Goal: Browse casually: Explore the website without a specific task or goal

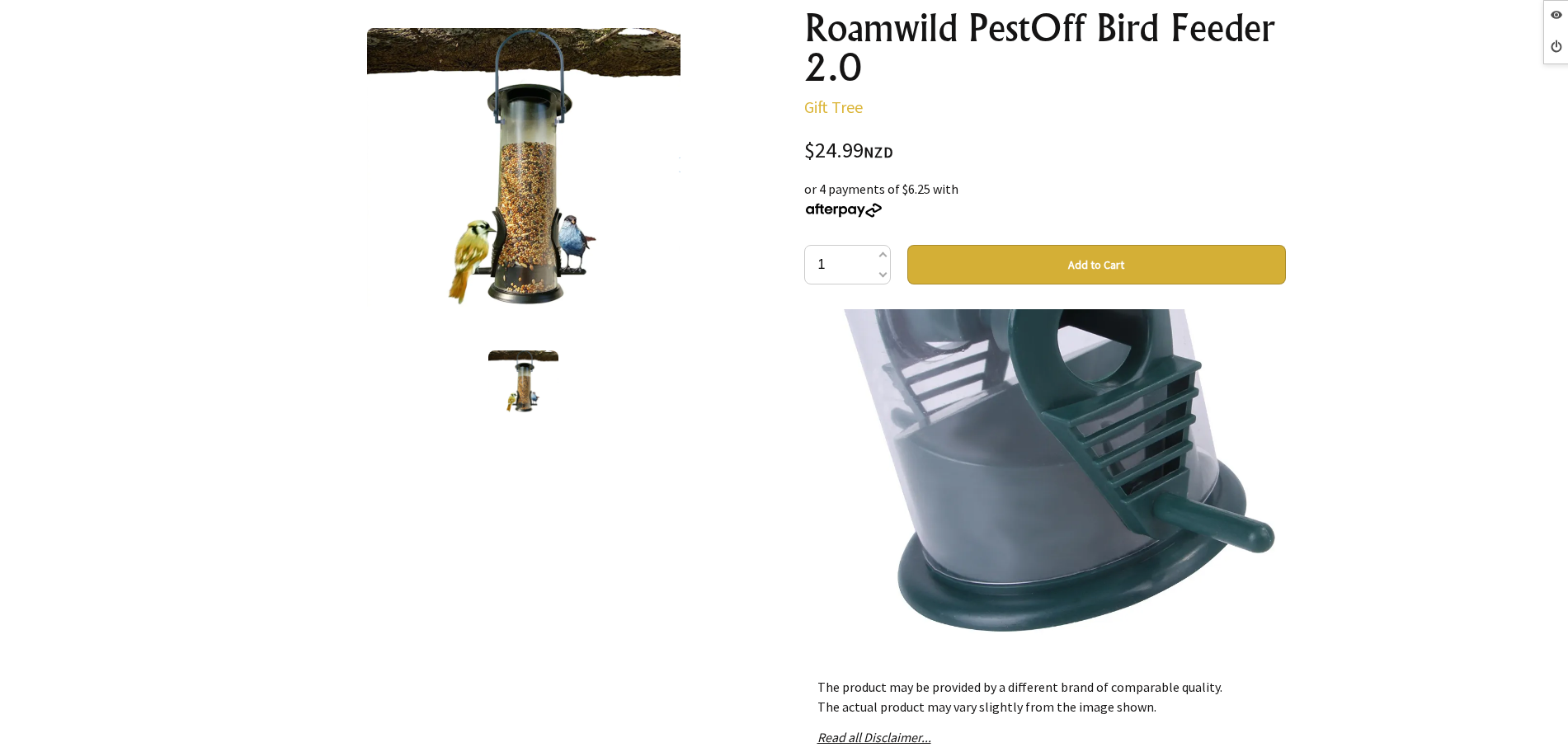
scroll to position [1237, 0]
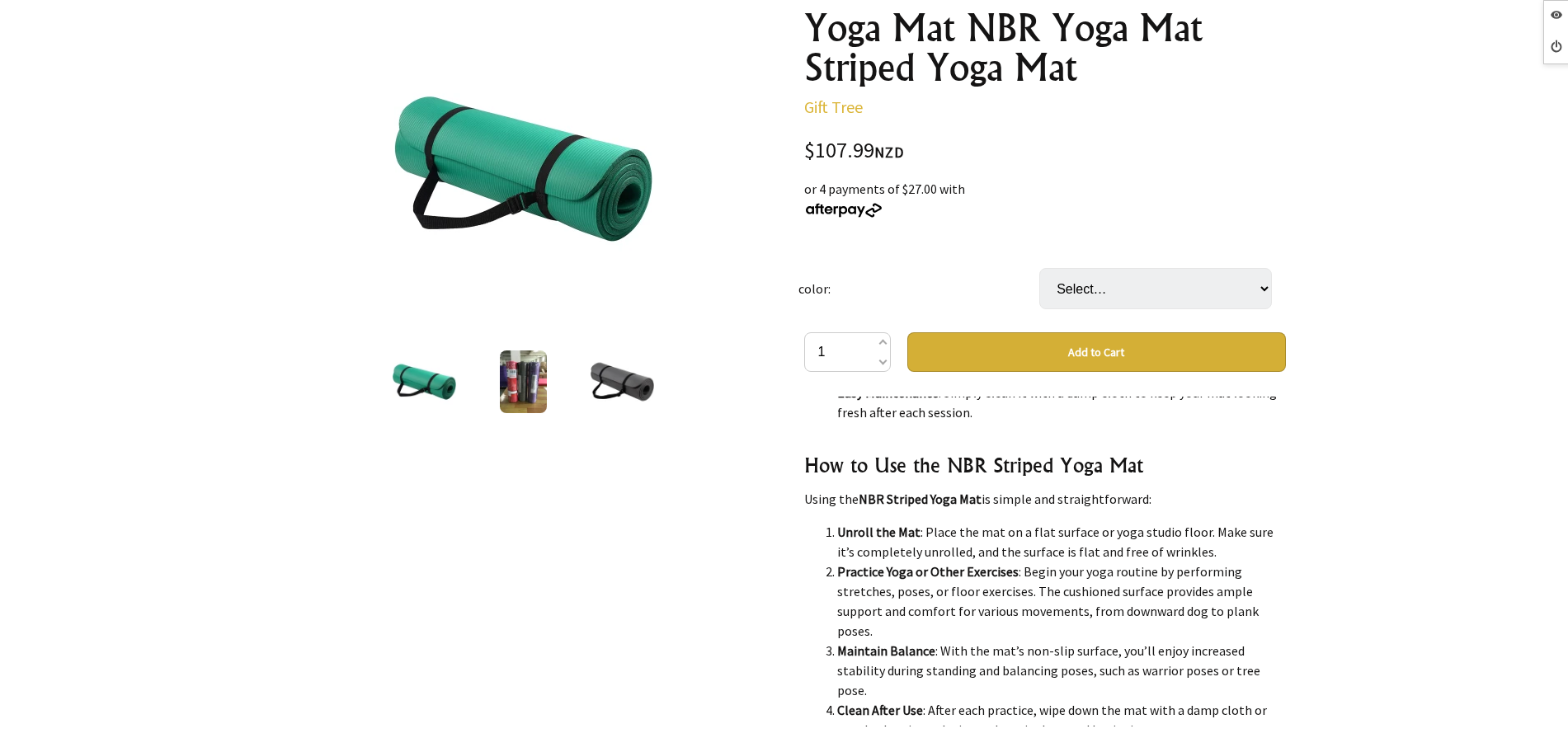
scroll to position [1856, 0]
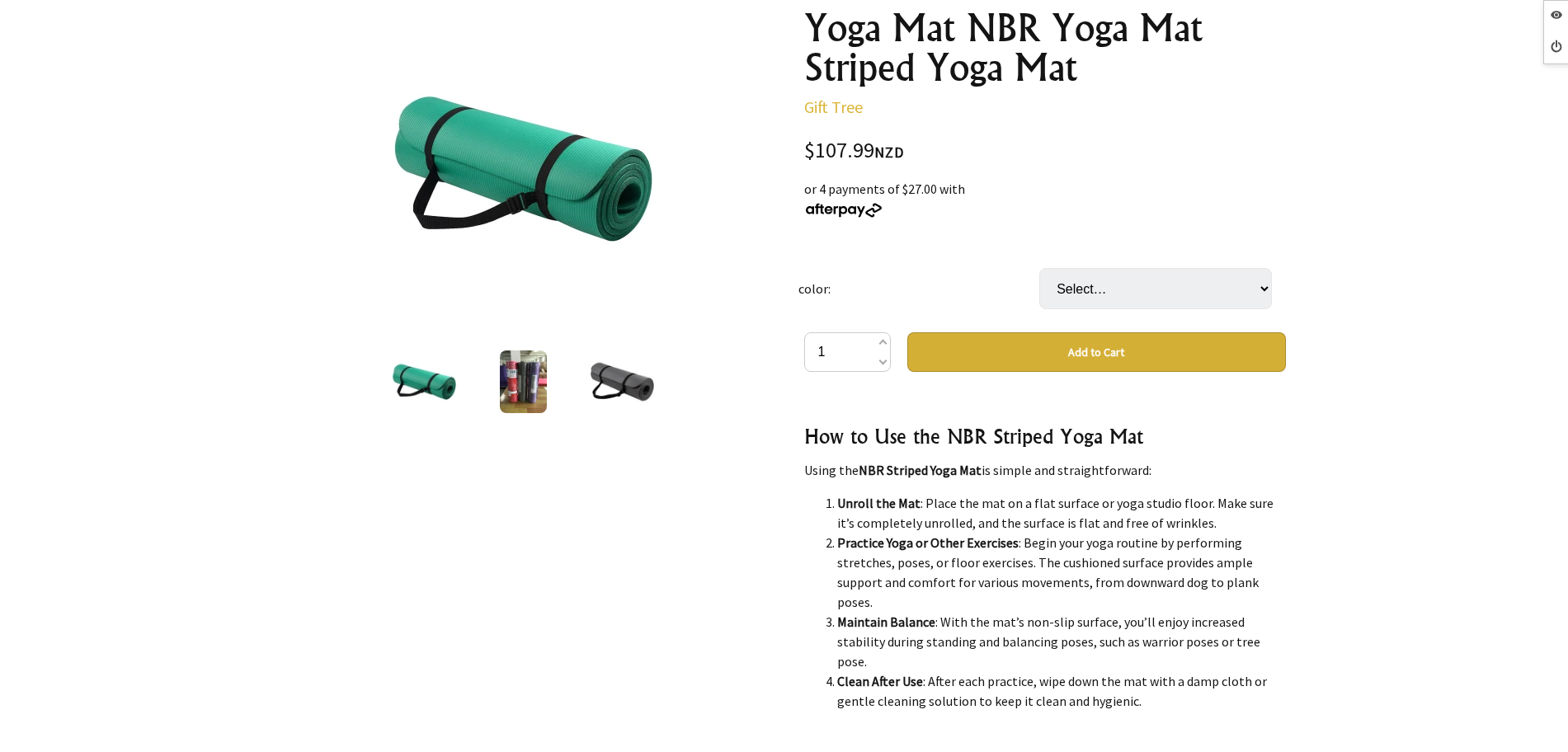
click at [509, 377] on img at bounding box center [523, 382] width 47 height 63
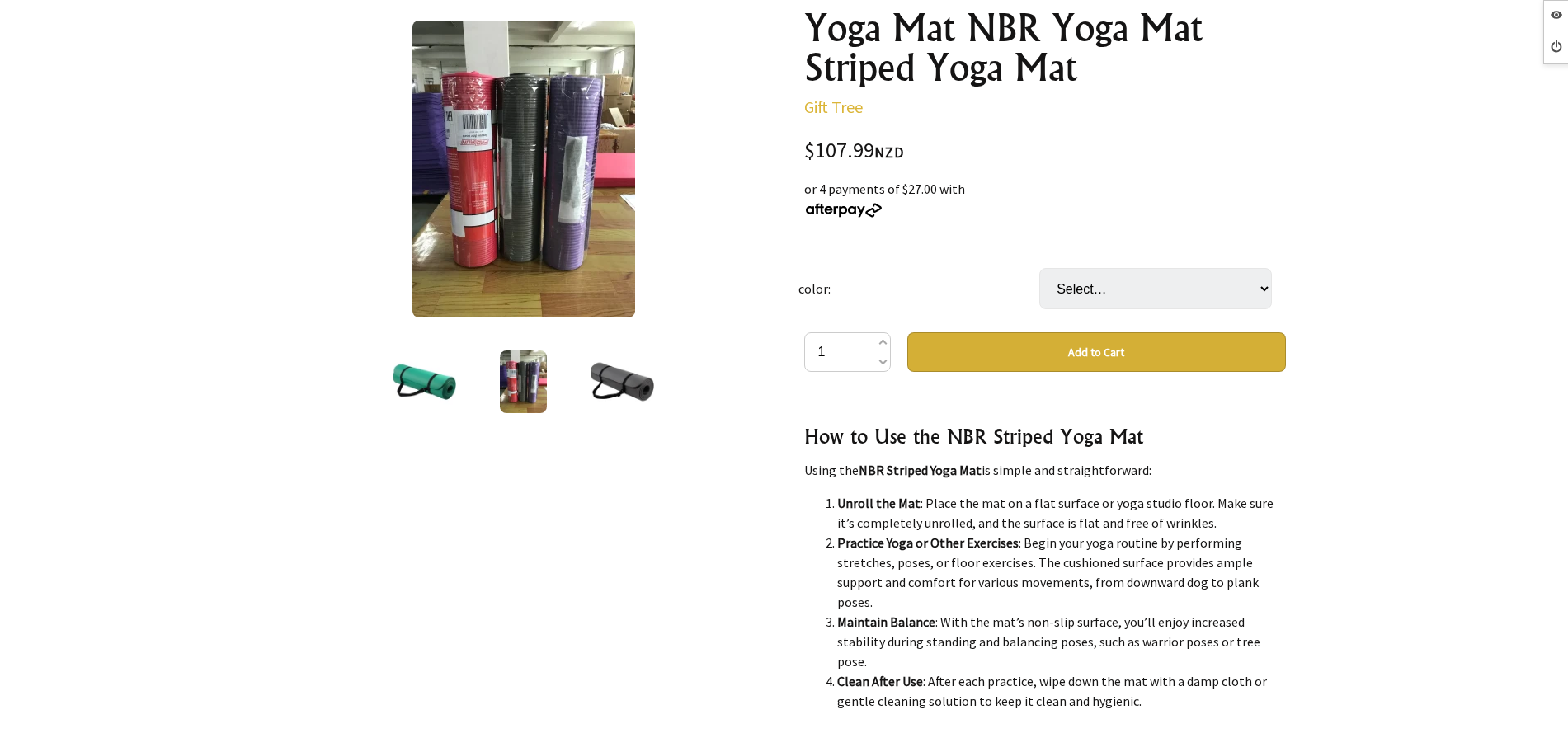
click at [591, 379] on img at bounding box center [622, 382] width 64 height 63
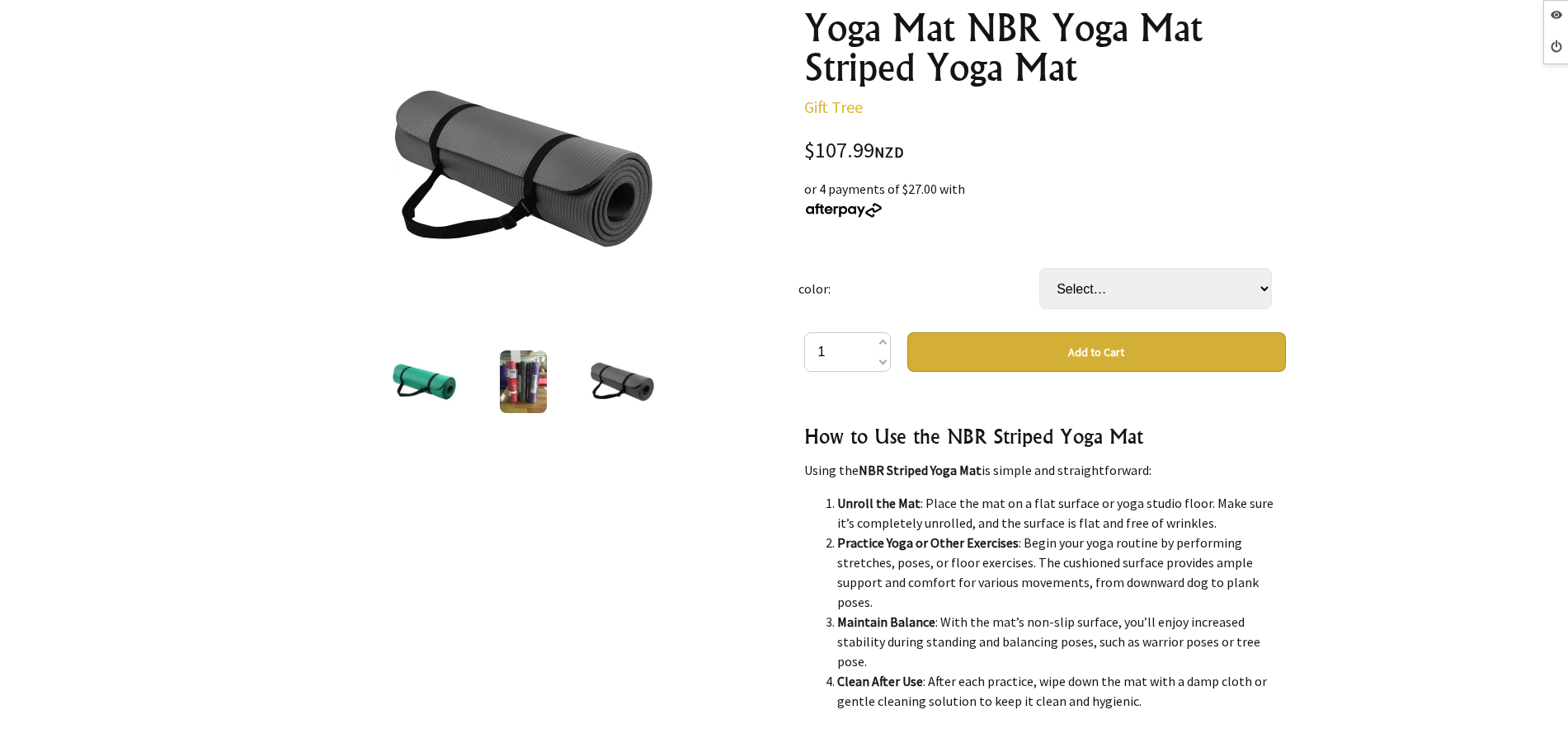
click at [563, 391] on div at bounding box center [524, 382] width 99 height 70
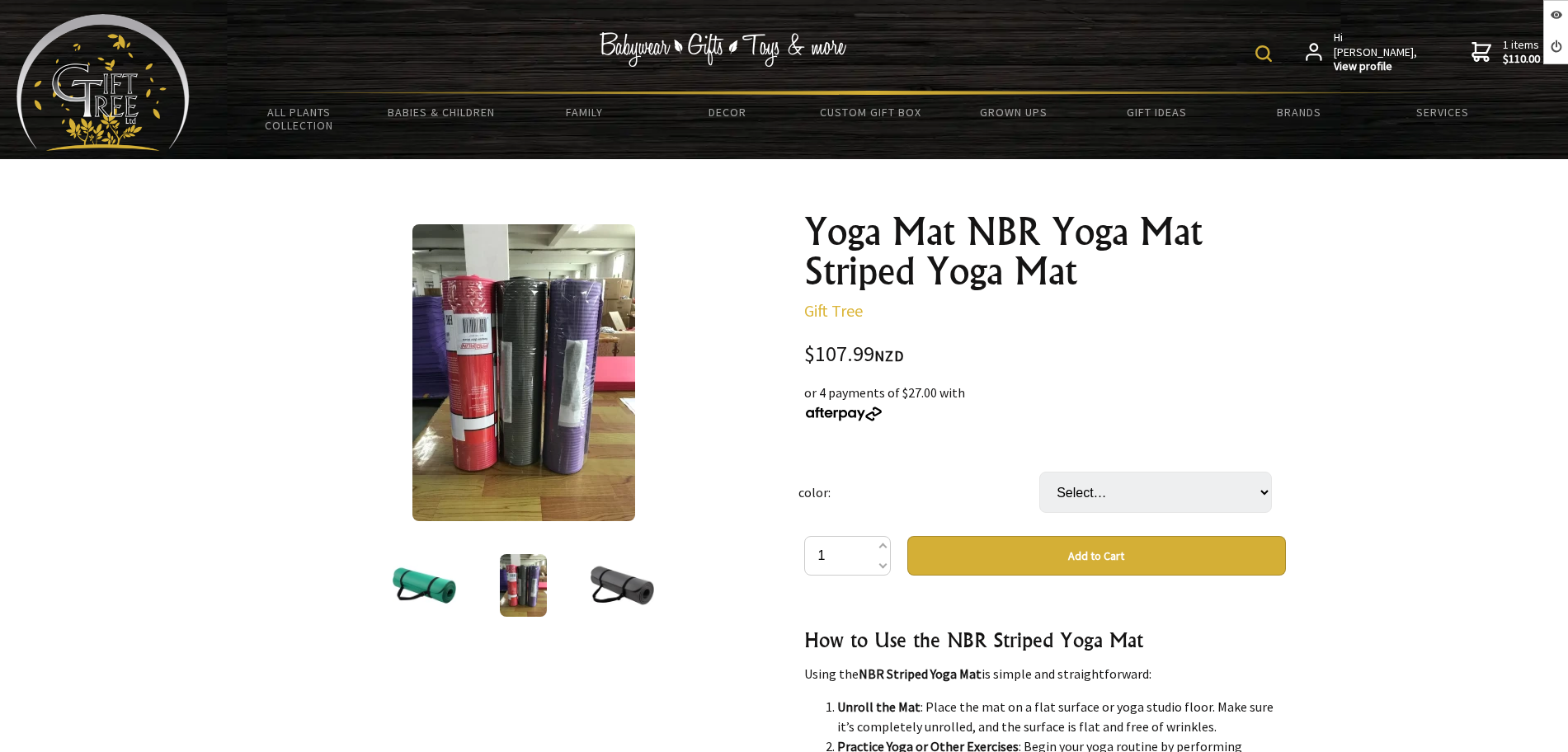
scroll to position [0, 0]
